Goal: Task Accomplishment & Management: Use online tool/utility

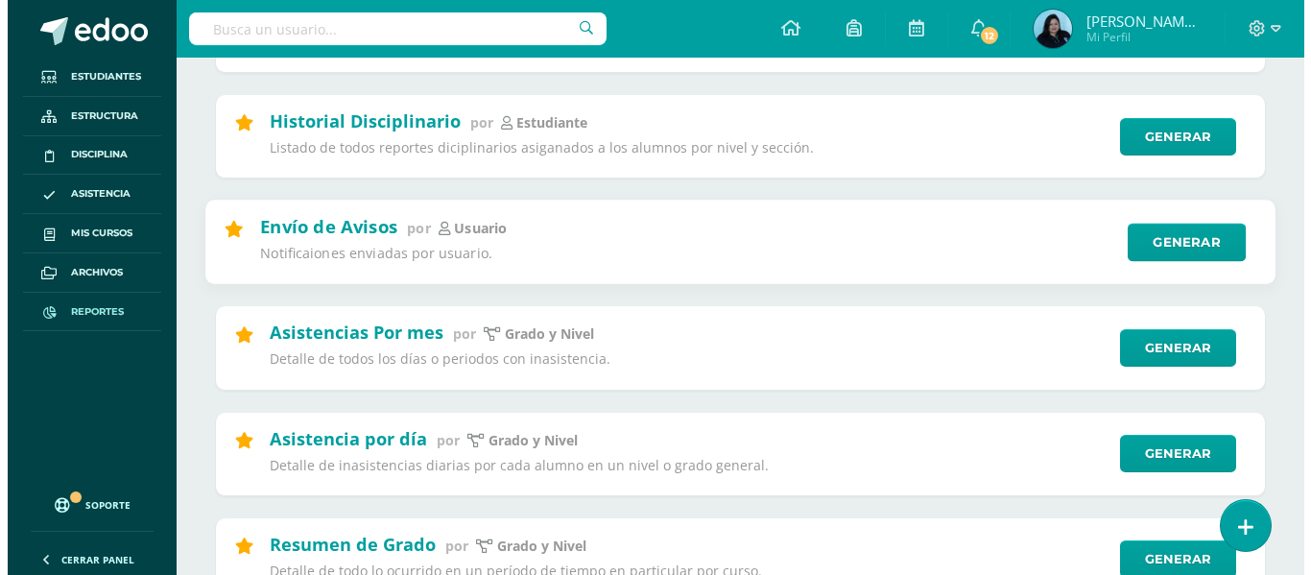
scroll to position [576, 0]
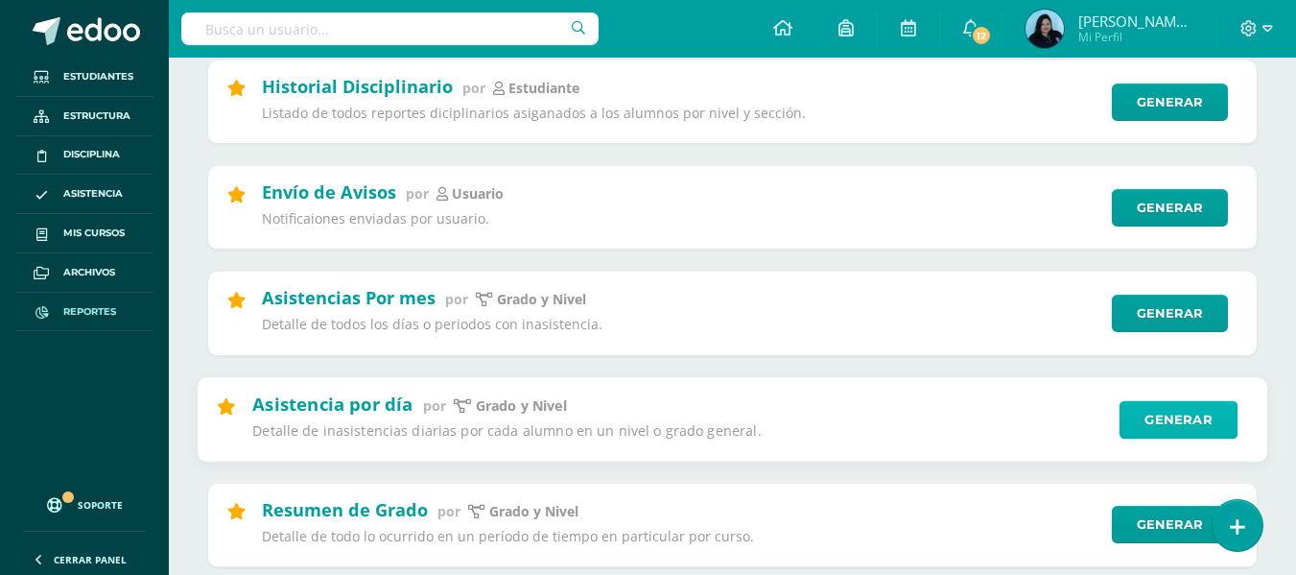
click at [1154, 407] on link "Generar" at bounding box center [1179, 419] width 118 height 38
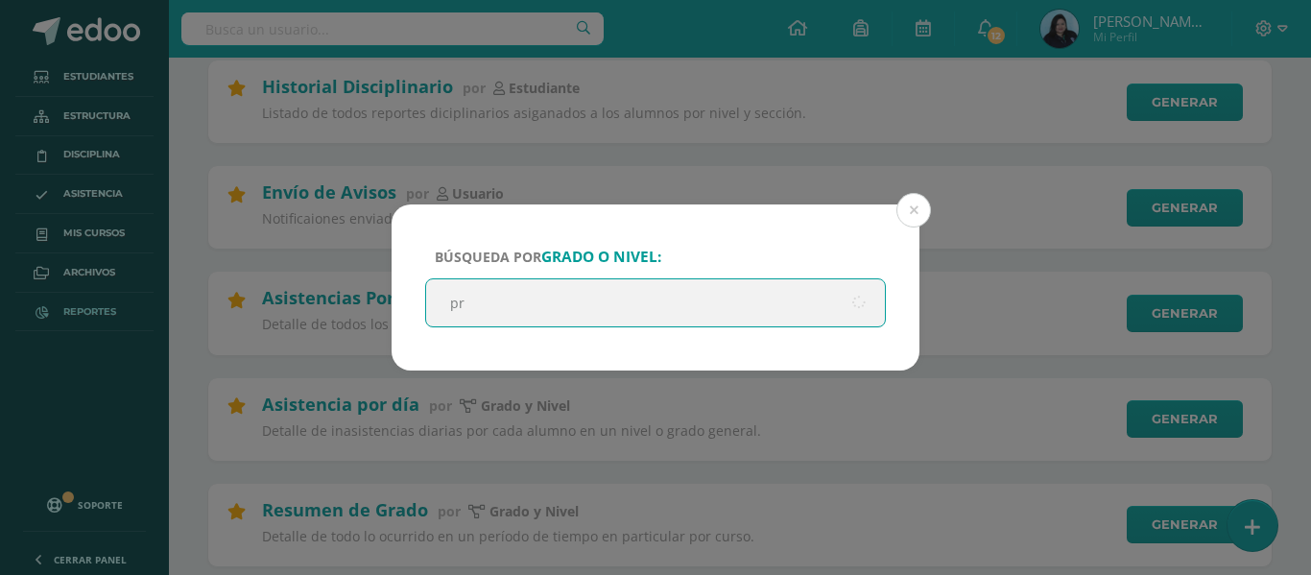
type input "pre"
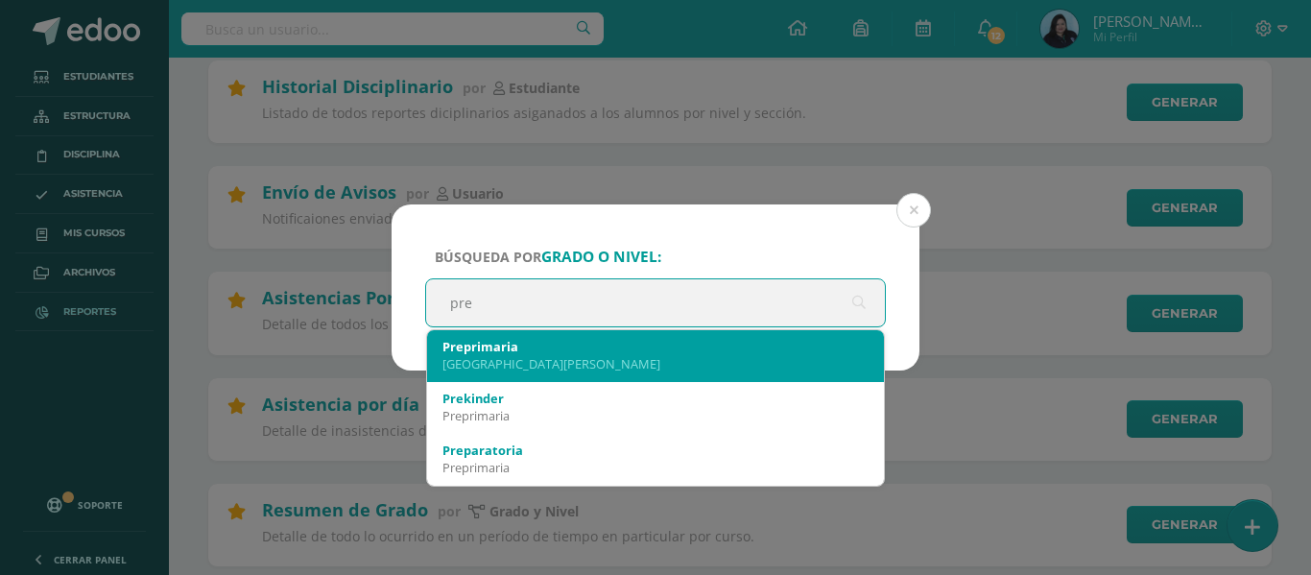
click at [529, 349] on div "Preprimaria" at bounding box center [655, 346] width 426 height 17
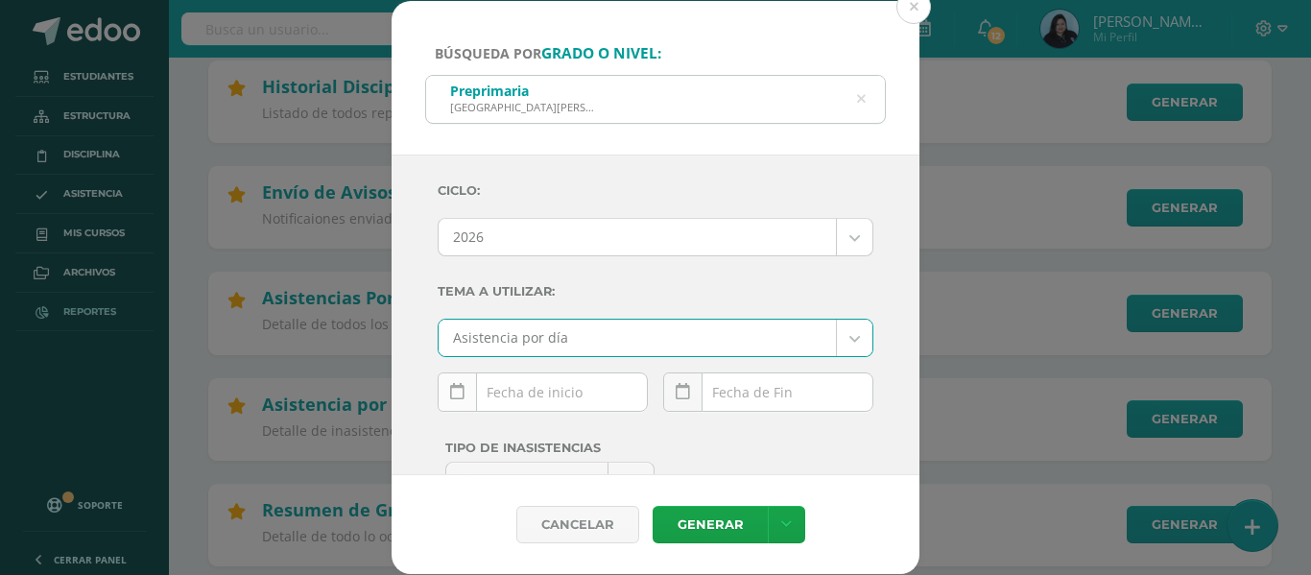
click at [458, 394] on icon at bounding box center [457, 392] width 14 height 16
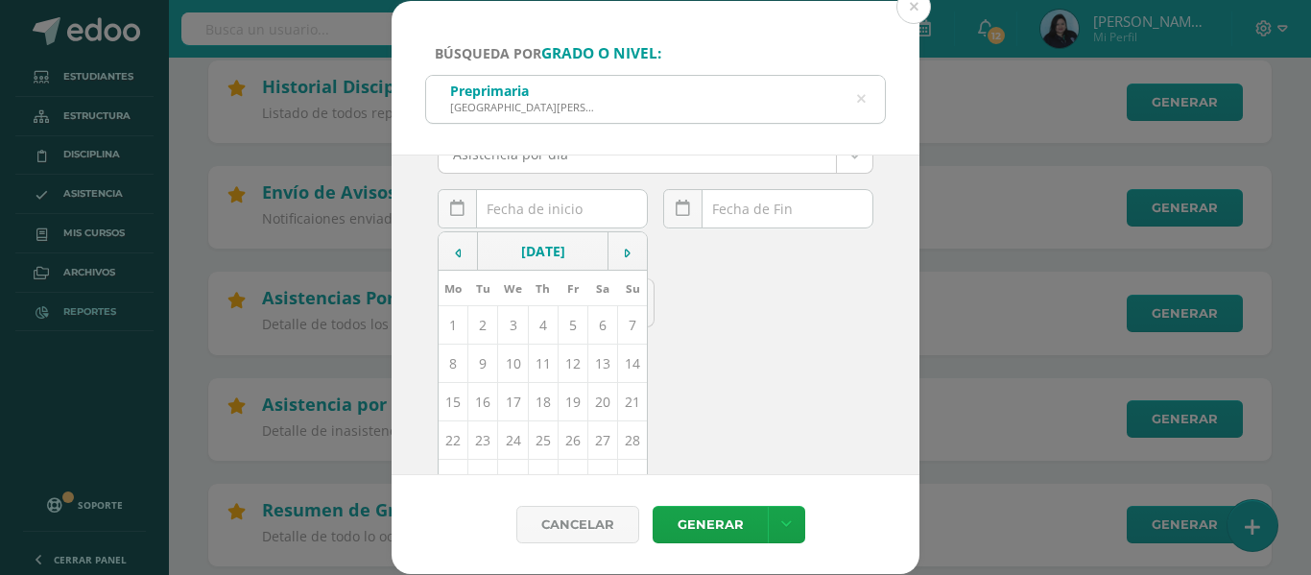
scroll to position [192, 0]
click at [540, 356] on td "11" at bounding box center [543, 355] width 30 height 38
type input "[DATE]"
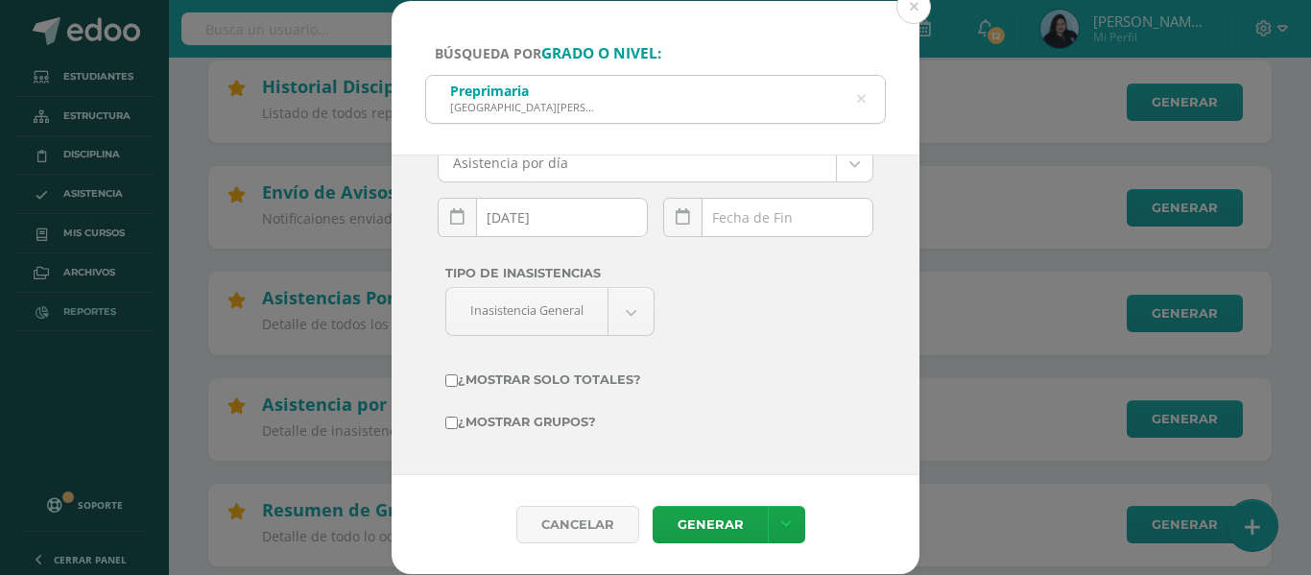
scroll to position [175, 0]
click at [683, 210] on link at bounding box center [682, 217] width 39 height 39
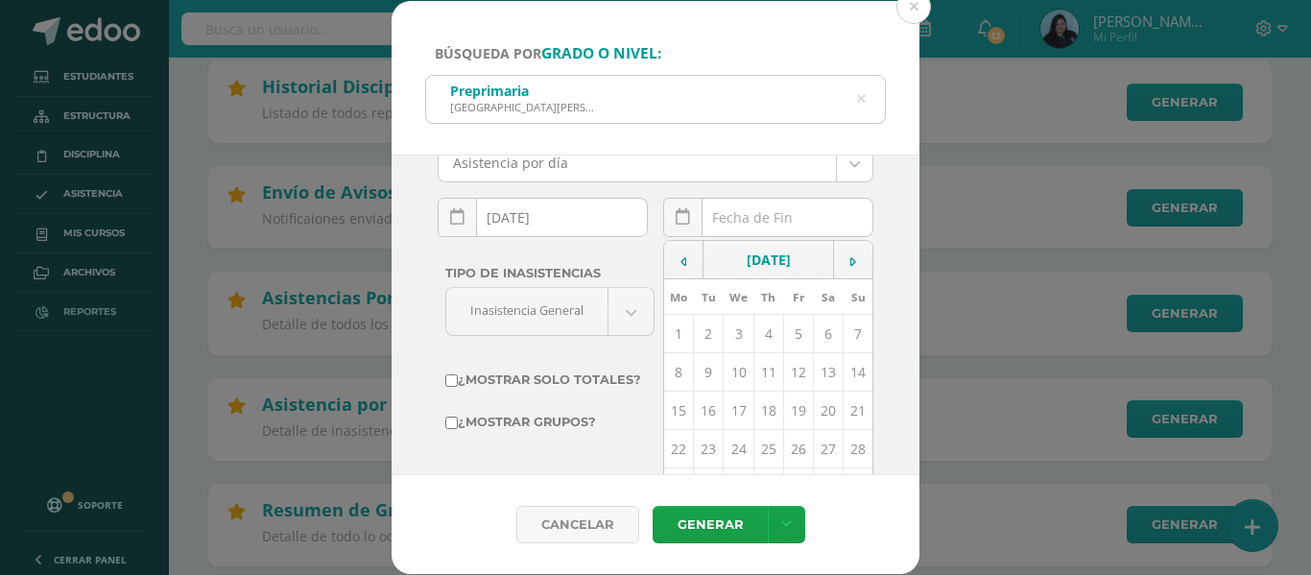
click at [753, 364] on td "11" at bounding box center [768, 372] width 30 height 38
type input "[DATE]"
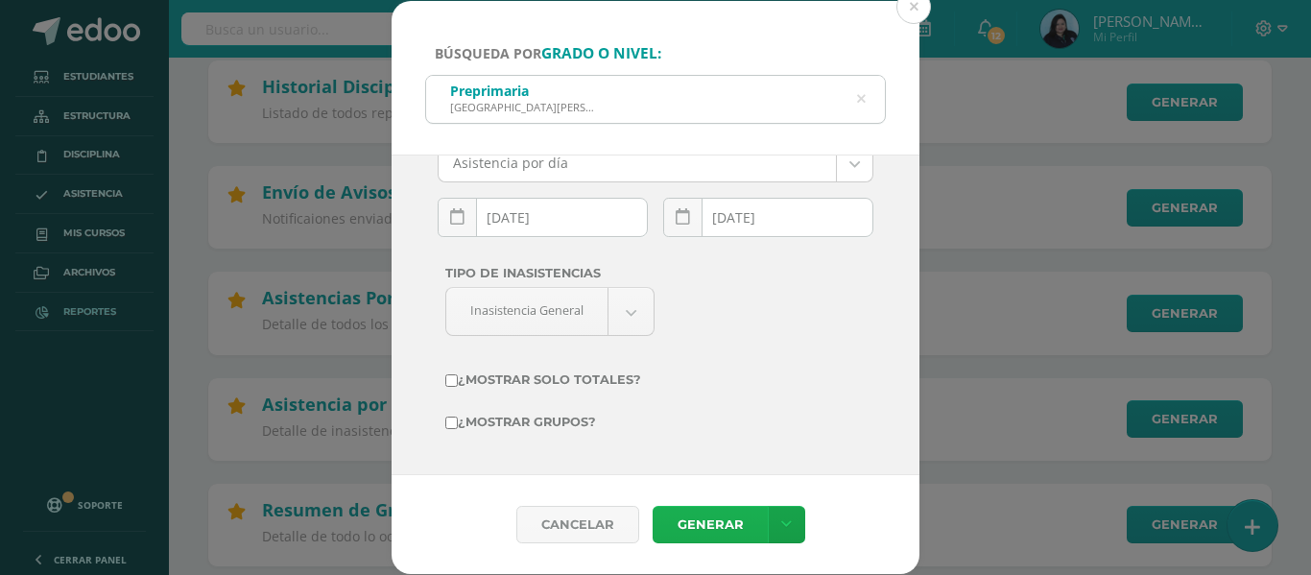
click at [705, 522] on link "Generar" at bounding box center [709, 524] width 115 height 37
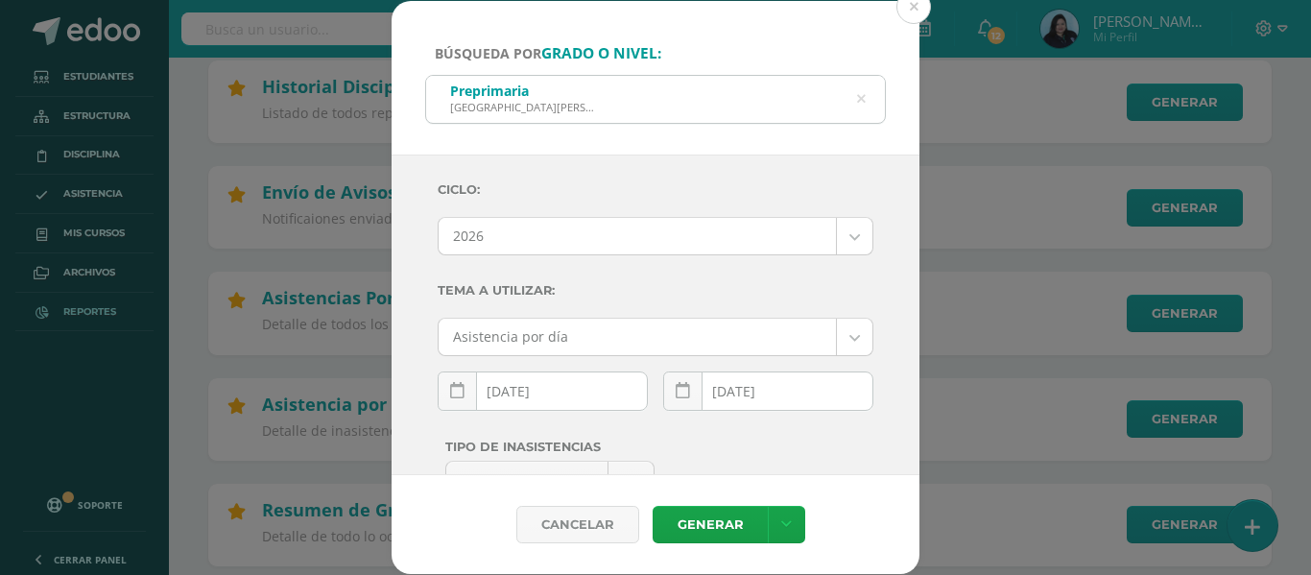
scroll to position [0, 0]
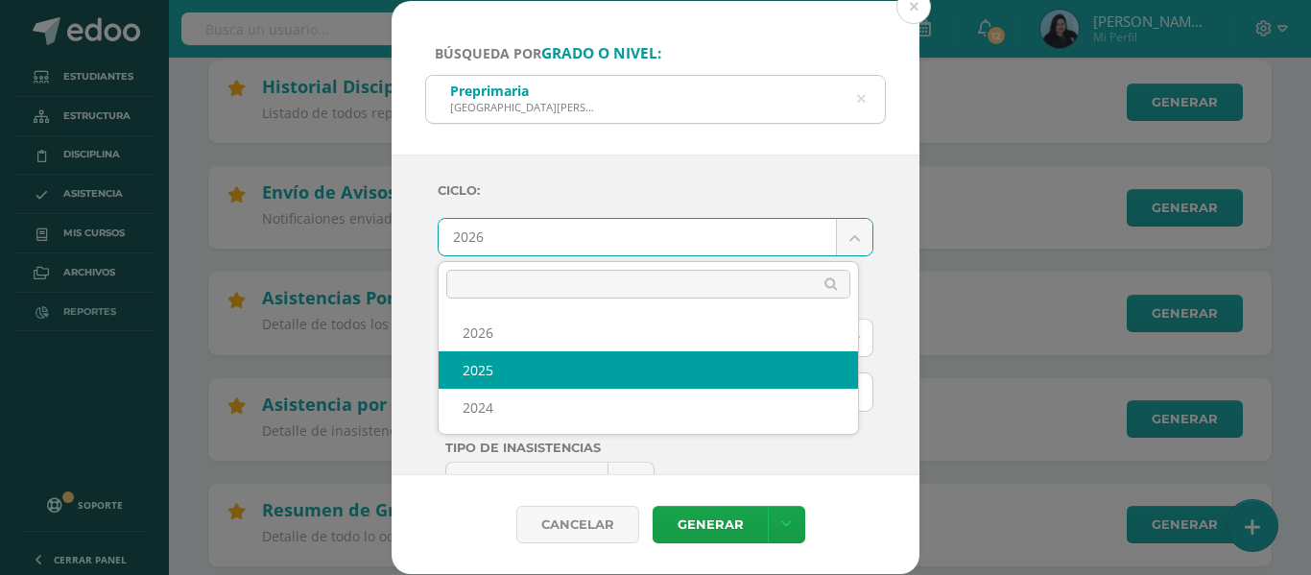
select select "2"
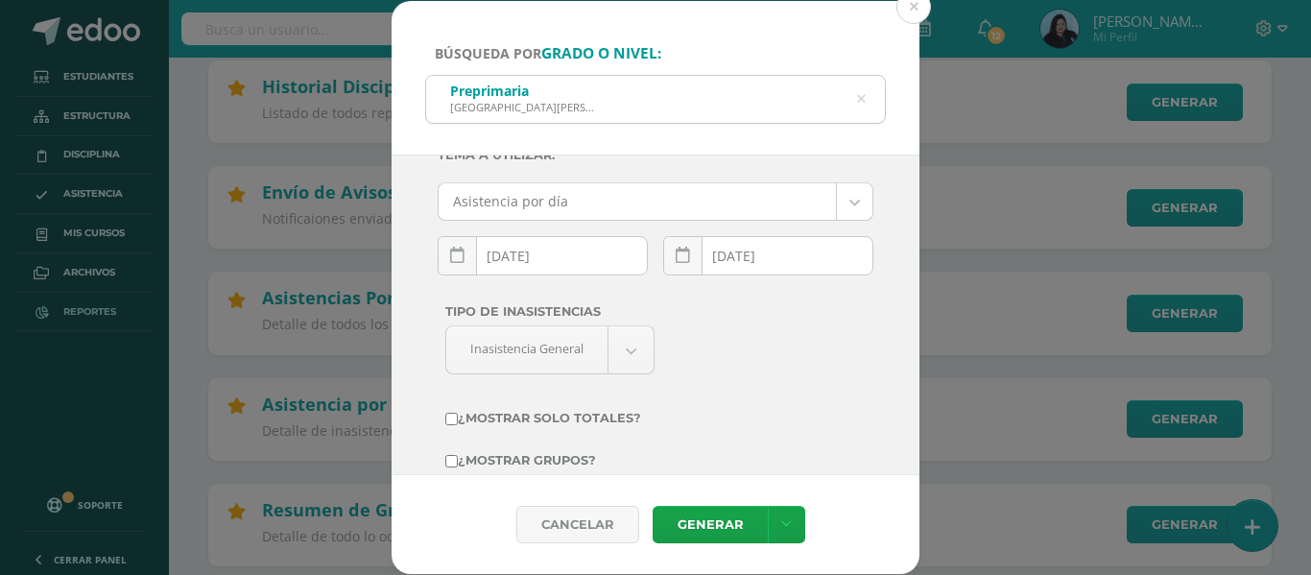
scroll to position [175, 0]
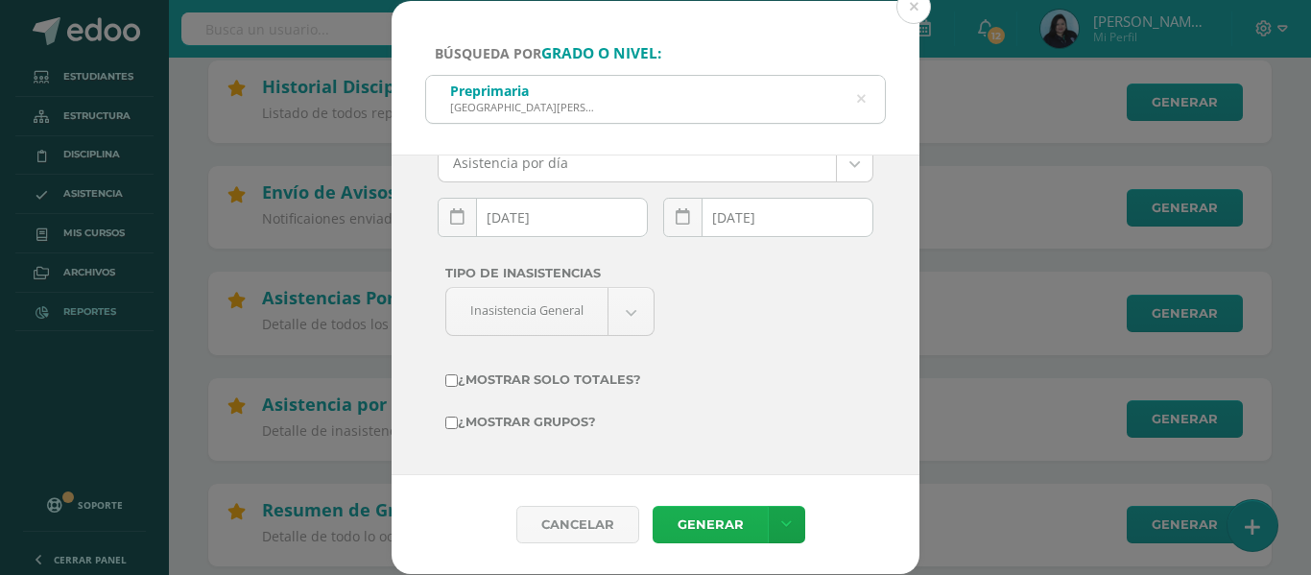
click at [705, 518] on link "Generar" at bounding box center [709, 524] width 115 height 37
